Goal: Task Accomplishment & Management: Manage account settings

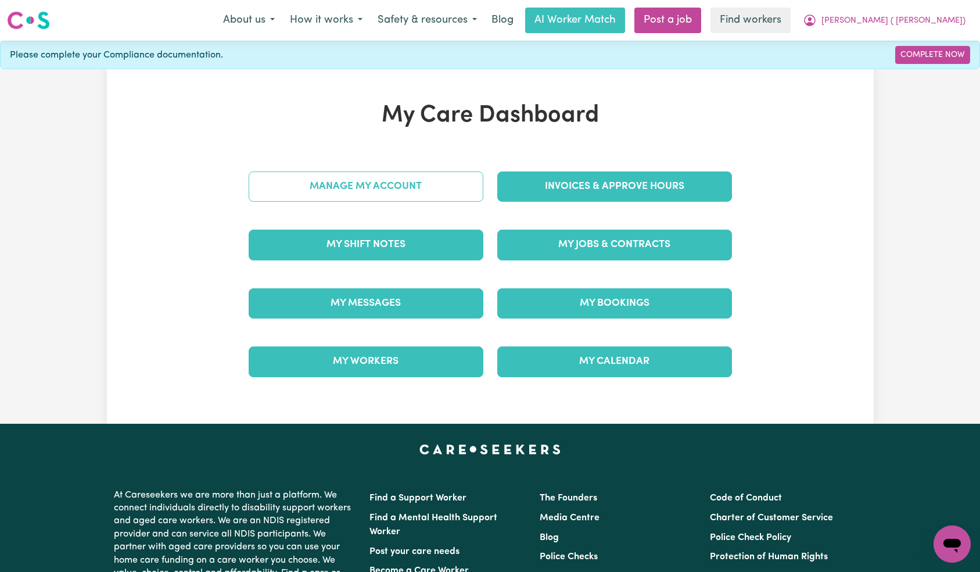
click at [434, 191] on link "Manage My Account" at bounding box center [366, 186] width 235 height 30
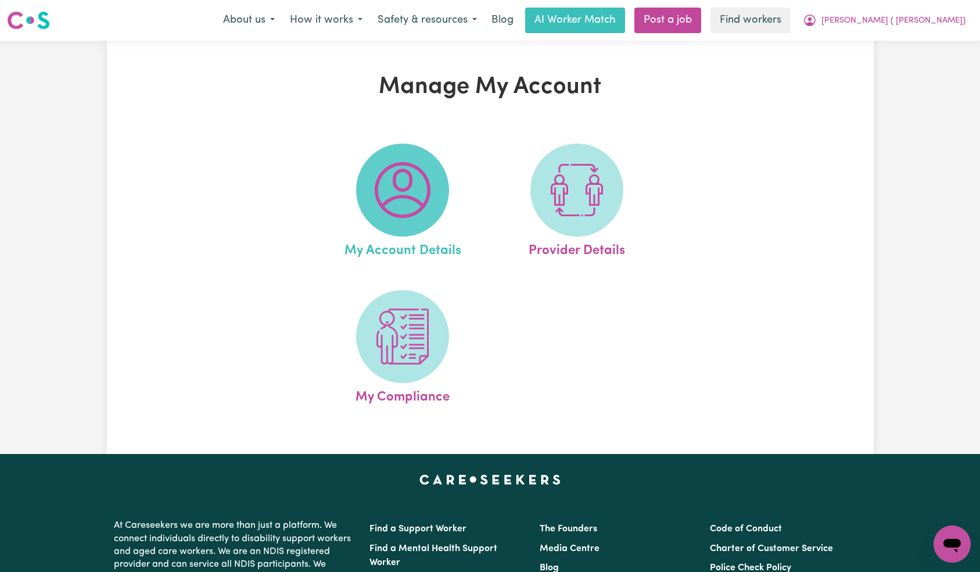
click at [415, 189] on img at bounding box center [403, 190] width 56 height 56
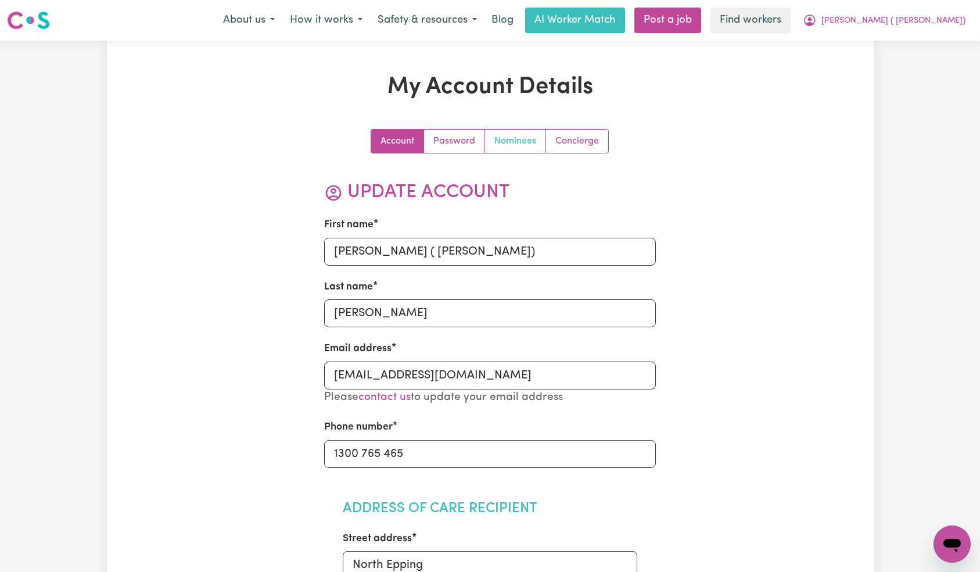
click at [509, 141] on link "Nominees" at bounding box center [515, 141] width 61 height 23
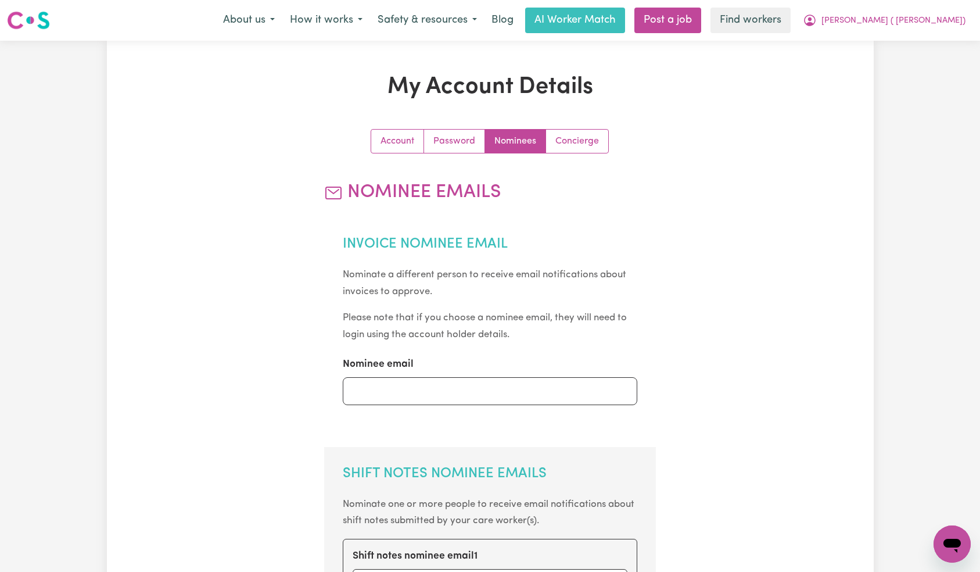
scroll to position [544, 0]
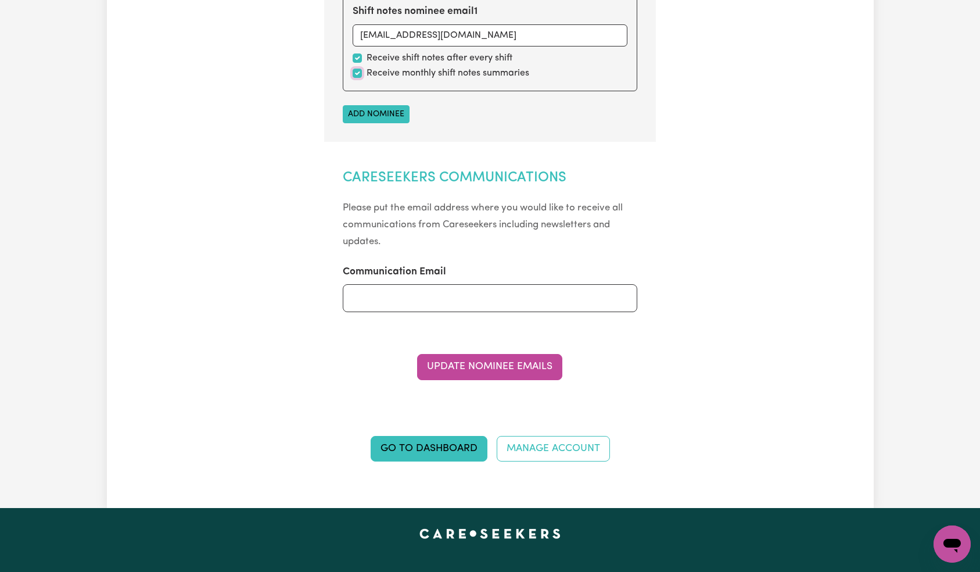
click at [357, 72] on input "checkbox" at bounding box center [357, 73] width 9 height 9
checkbox input "false"
click at [536, 368] on button "Update Nominee Emails" at bounding box center [489, 367] width 145 height 26
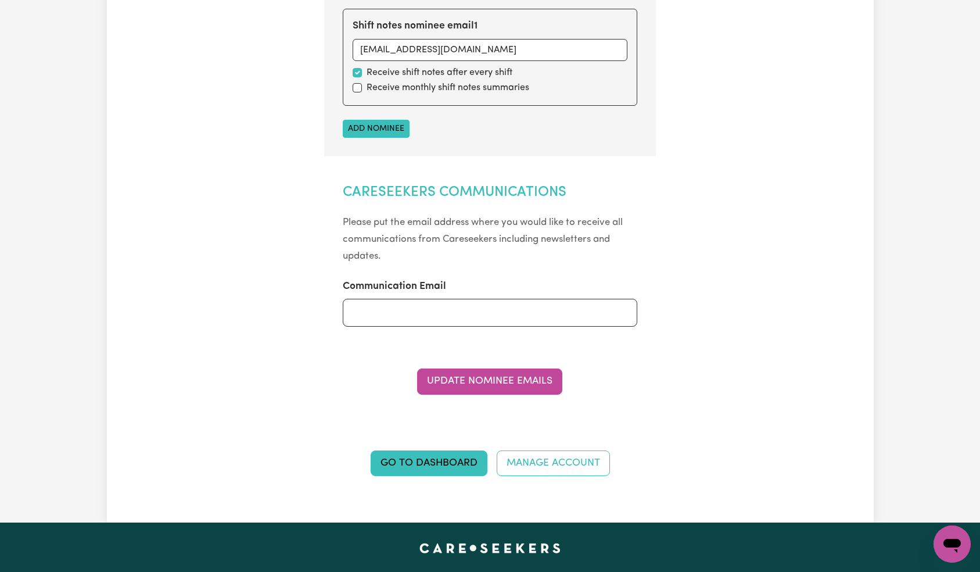
scroll to position [0, 0]
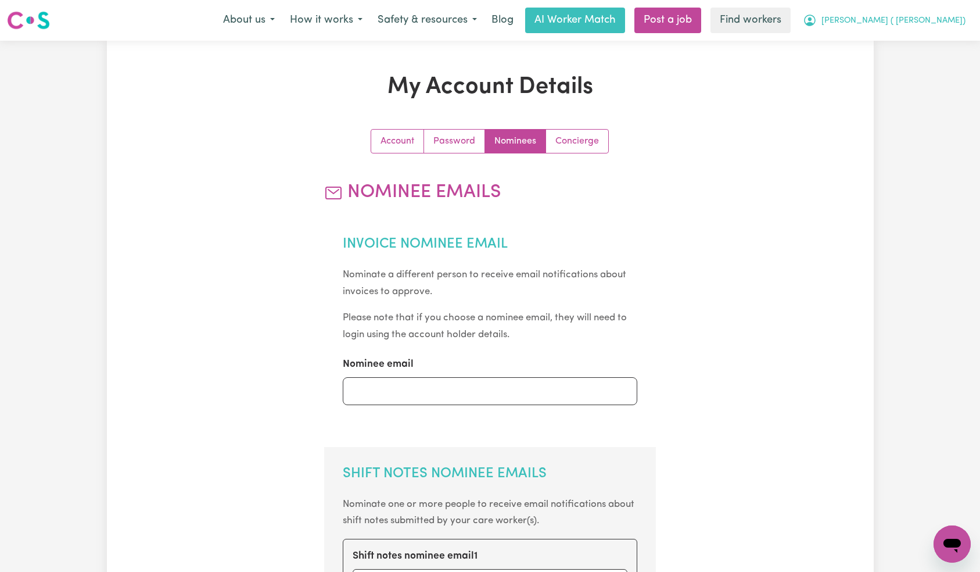
click at [929, 27] on span "[PERSON_NAME] ( [PERSON_NAME])" at bounding box center [893, 21] width 144 height 13
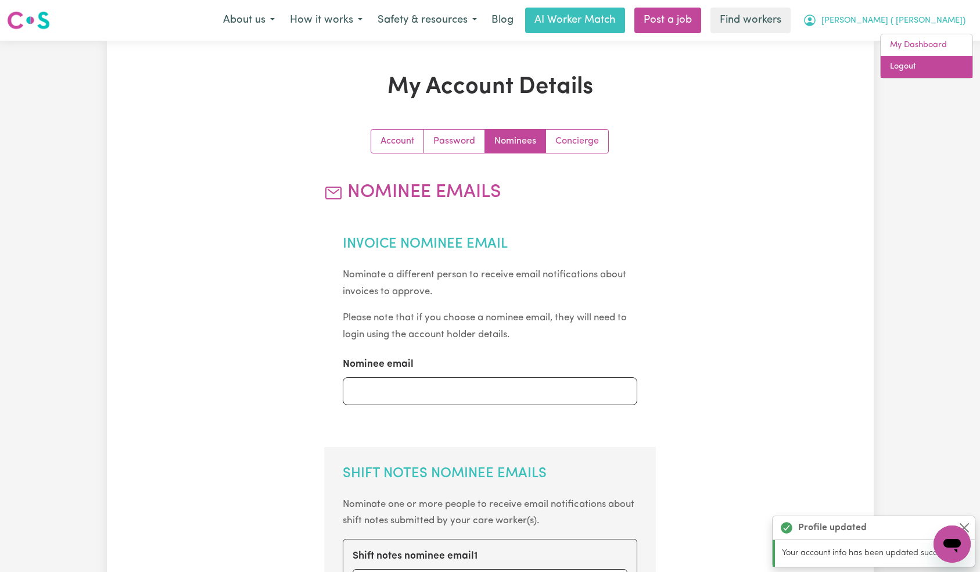
click at [915, 71] on link "Logout" at bounding box center [927, 67] width 92 height 22
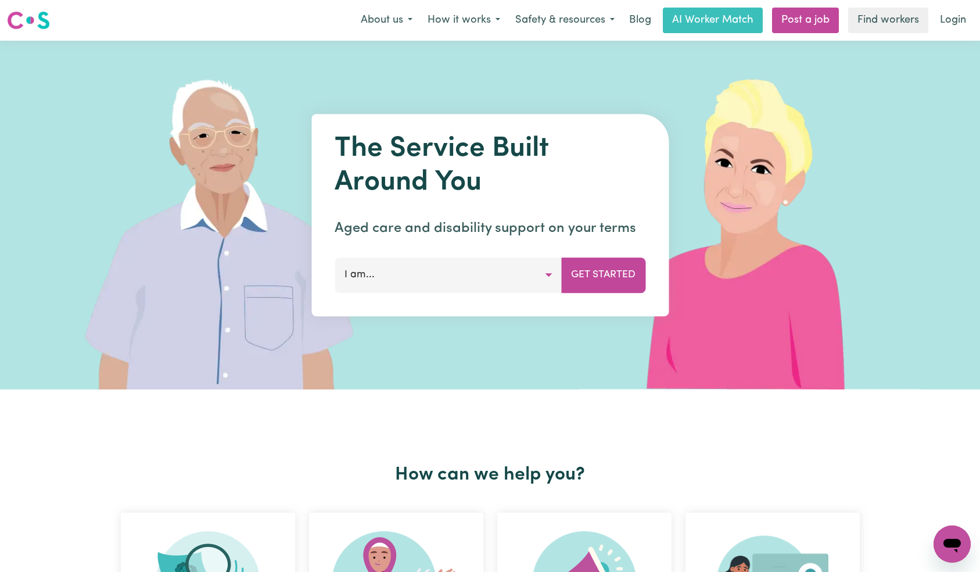
click at [957, 13] on link "Login" at bounding box center [953, 21] width 40 height 26
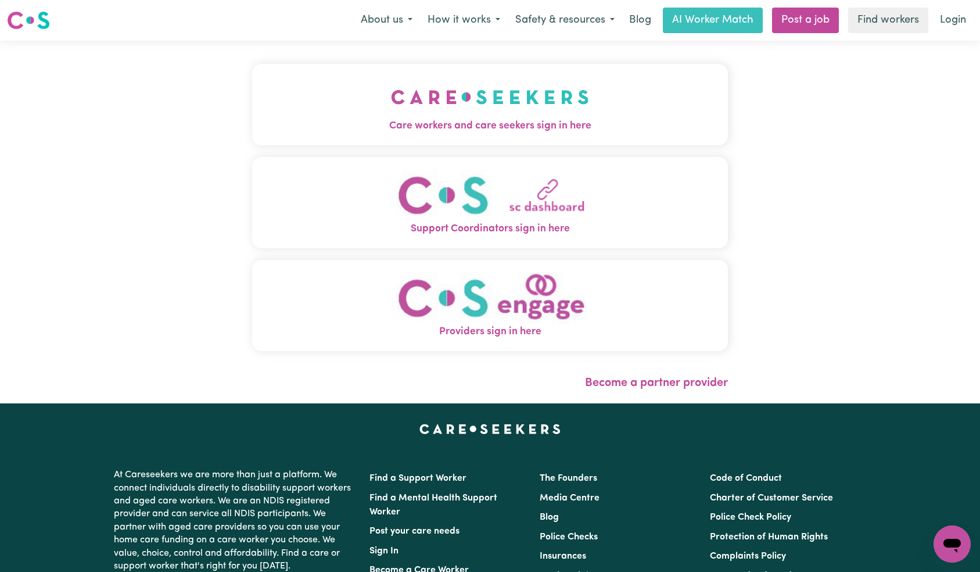
click at [391, 96] on img "Care workers and care seekers sign in here" at bounding box center [490, 97] width 198 height 43
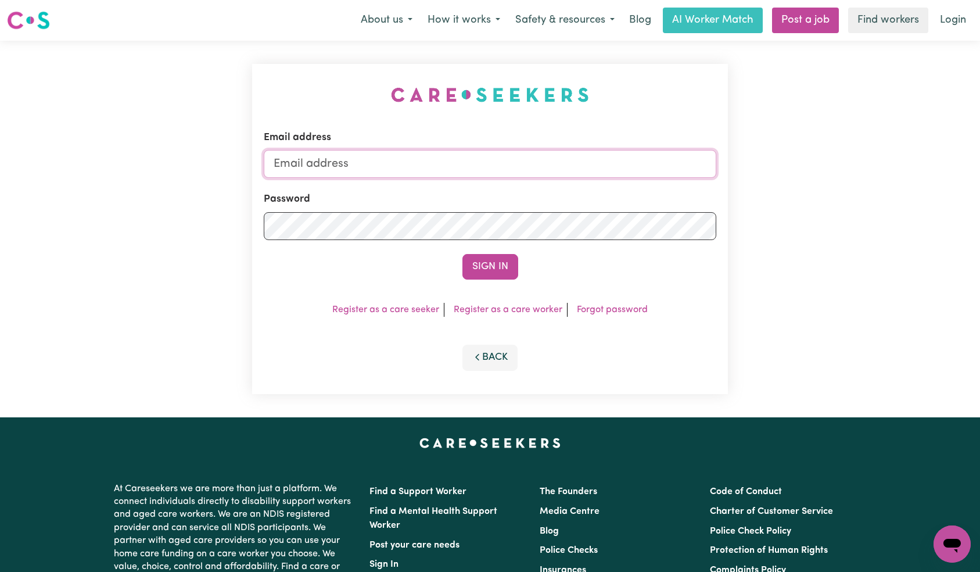
click at [452, 161] on input "Email address" at bounding box center [490, 164] width 453 height 28
paste input "[EMAIL_ADDRESS][DOMAIN_NAME]"
type input "[EMAIL_ADDRESS][DOMAIN_NAME]"
click at [508, 281] on div "Email address [EMAIL_ADDRESS][DOMAIN_NAME] Password Sign In Register as a care …" at bounding box center [490, 229] width 476 height 330
click at [506, 261] on button "Sign In" at bounding box center [490, 267] width 56 height 26
